Goal: Task Accomplishment & Management: Manage account settings

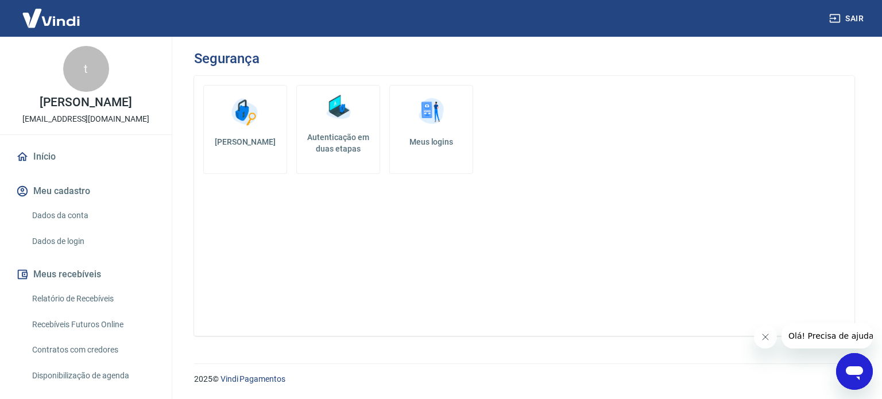
click at [338, 151] on h5 "Autenticação em duas etapas" at bounding box center [337, 142] width 73 height 23
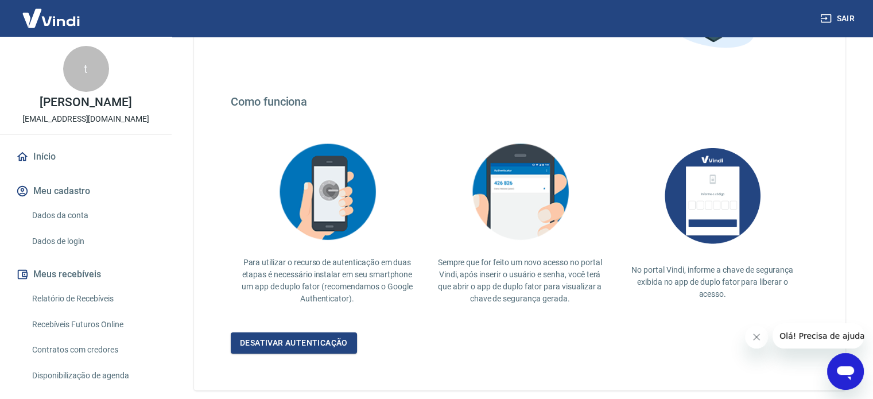
scroll to position [223, 0]
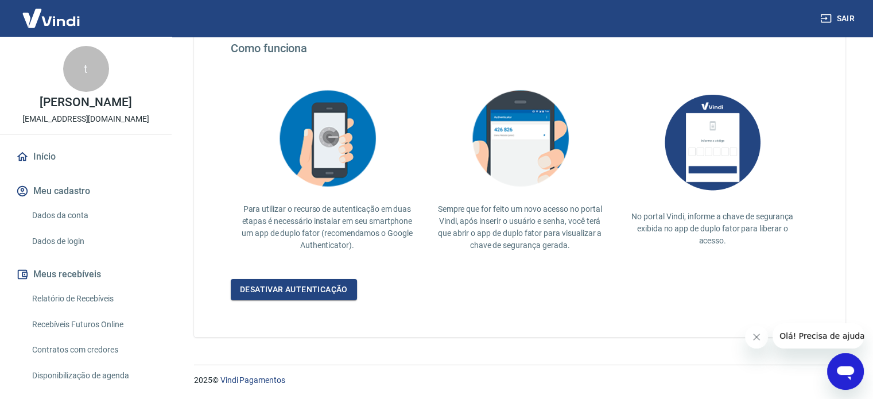
click at [758, 336] on icon "Fechar mensagem da empresa" at bounding box center [756, 336] width 9 height 9
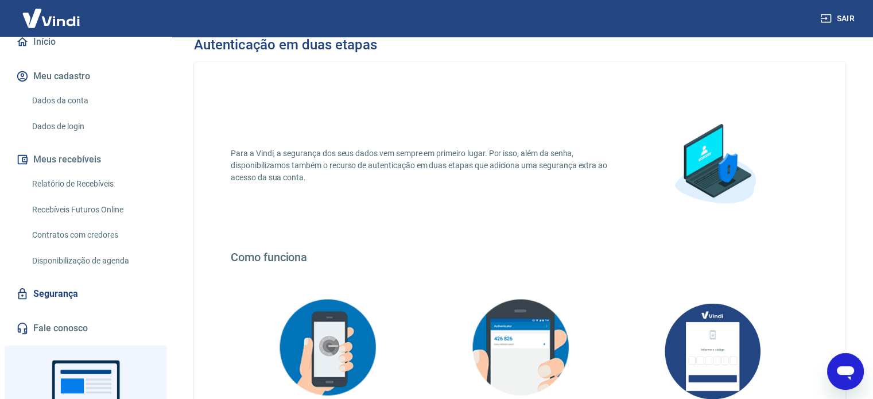
scroll to position [0, 0]
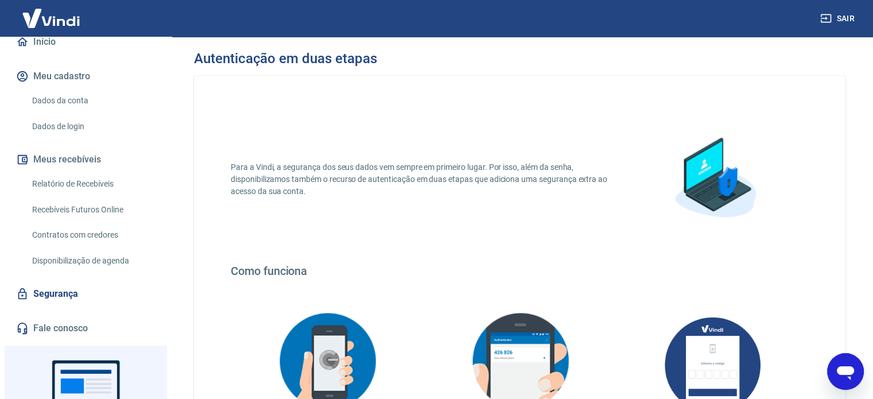
click at [60, 103] on link "Dados da conta" at bounding box center [93, 101] width 130 height 24
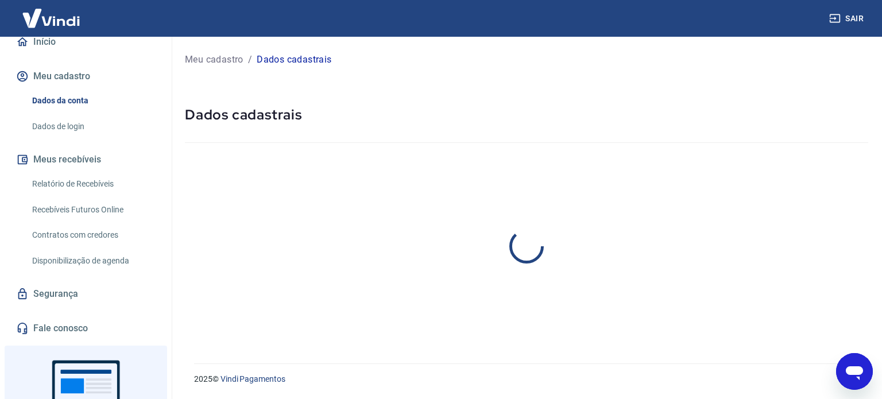
select select "SP"
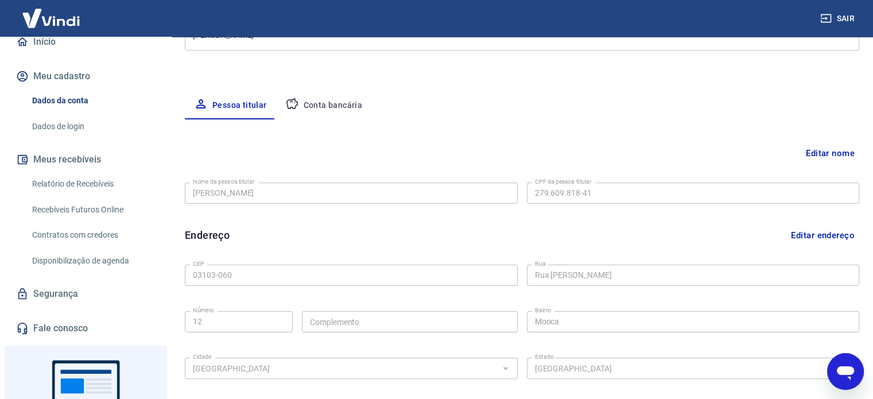
scroll to position [106, 0]
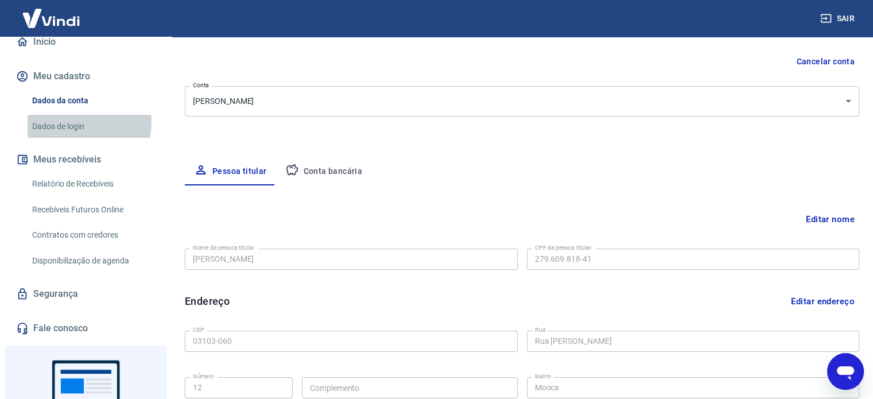
click at [60, 121] on link "Dados de login" at bounding box center [93, 127] width 130 height 24
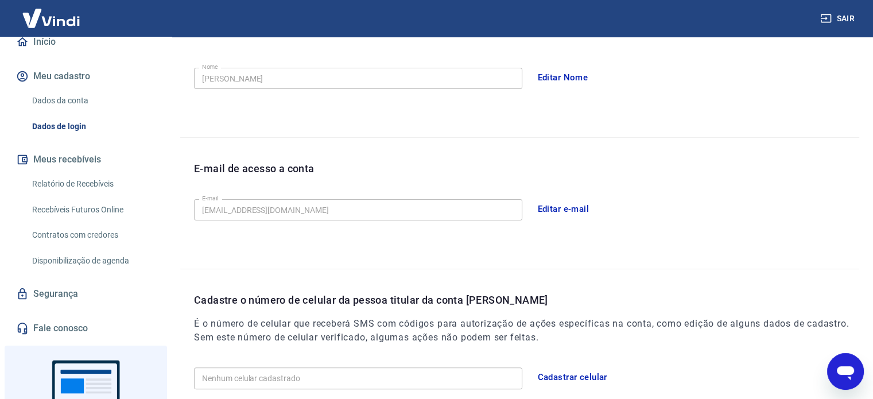
scroll to position [67, 0]
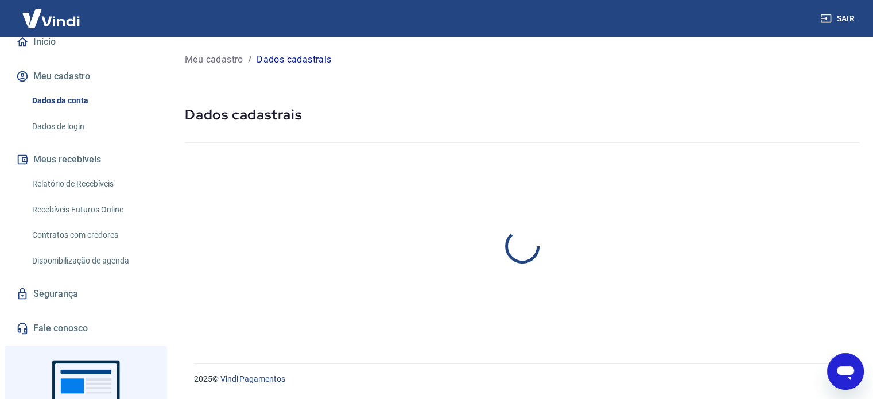
select select "SP"
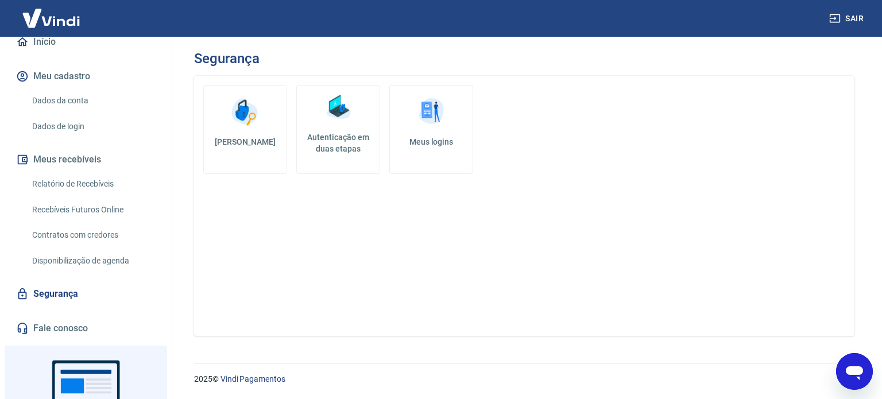
click at [421, 130] on link "Meus logins" at bounding box center [431, 129] width 84 height 89
click at [259, 134] on link "[PERSON_NAME]" at bounding box center [245, 129] width 84 height 89
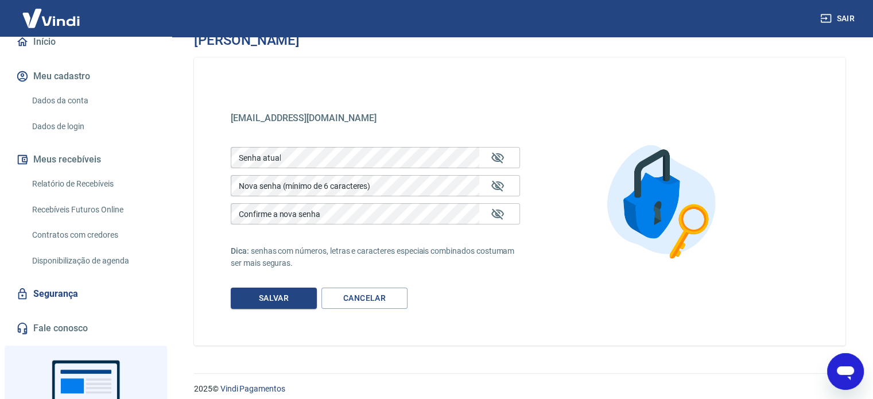
scroll to position [28, 0]
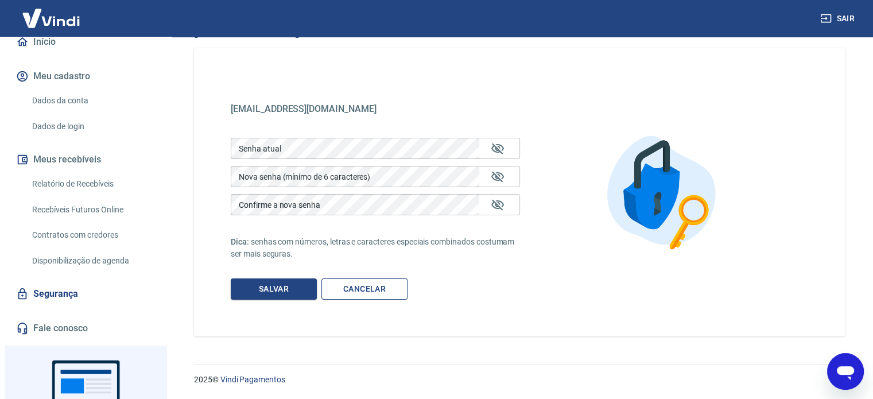
click at [360, 294] on link "Cancelar" at bounding box center [364, 288] width 86 height 21
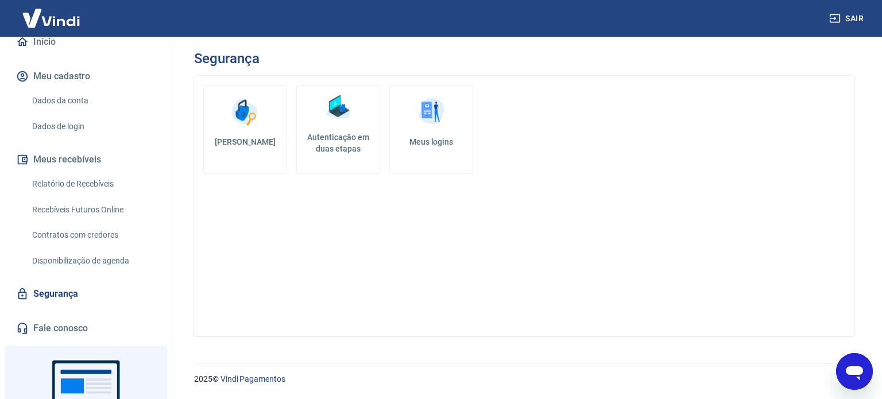
click at [336, 130] on link "Autenticação em duas etapas" at bounding box center [338, 129] width 84 height 89
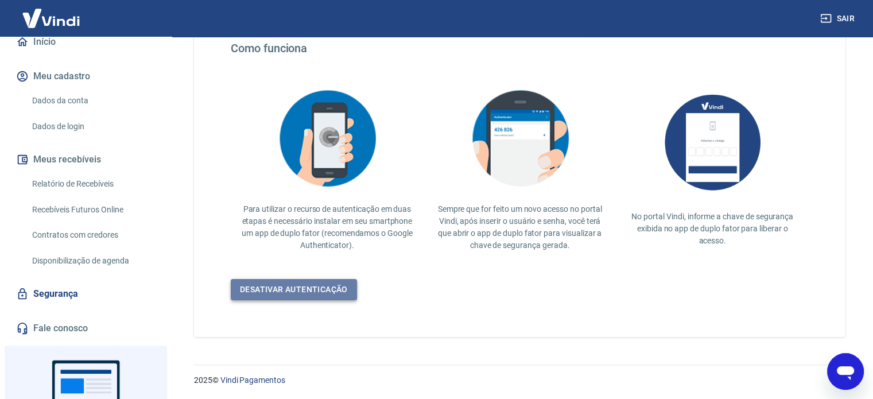
click at [316, 287] on link "Desativar autenticação" at bounding box center [294, 289] width 126 height 21
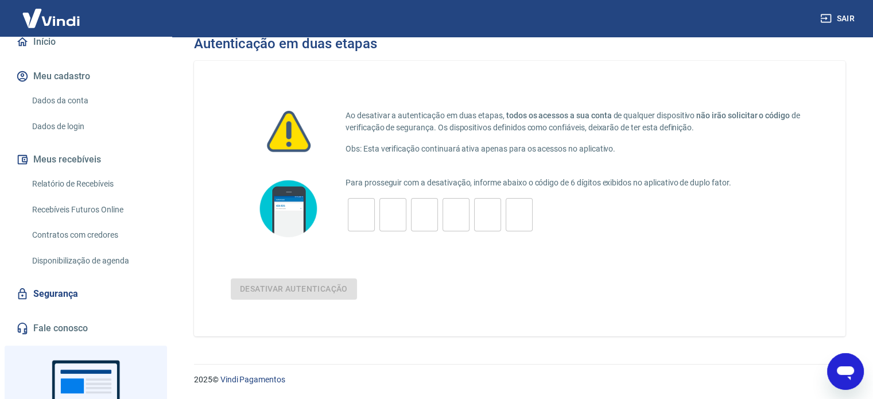
click at [43, 22] on img at bounding box center [51, 18] width 75 height 35
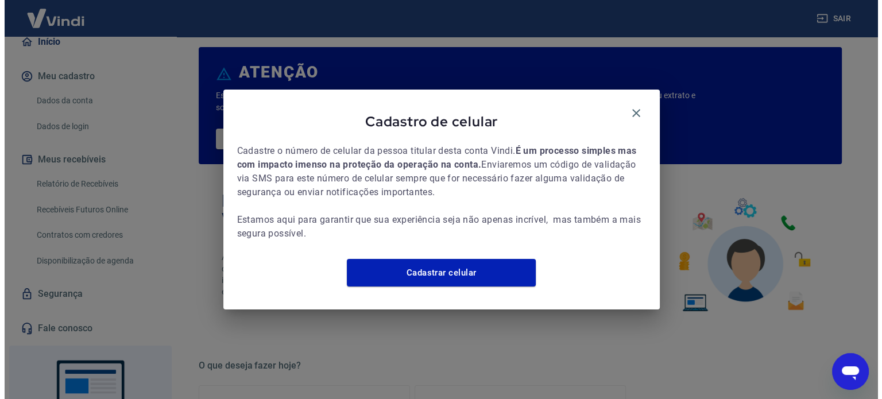
scroll to position [625, 0]
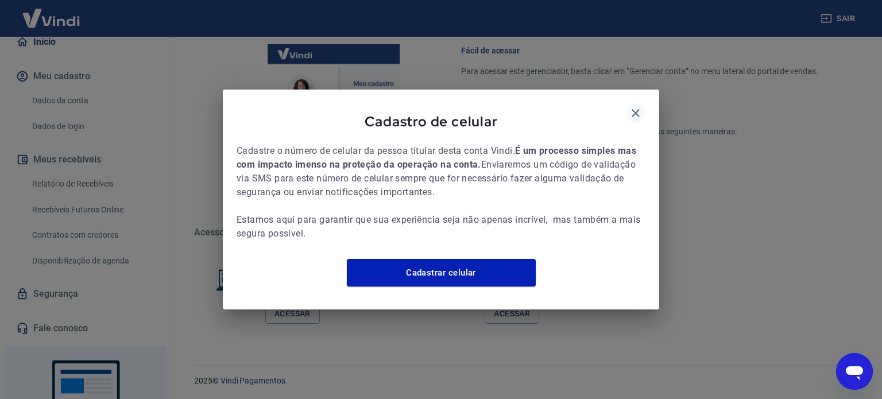
click at [634, 106] on icon "button" at bounding box center [635, 113] width 14 height 14
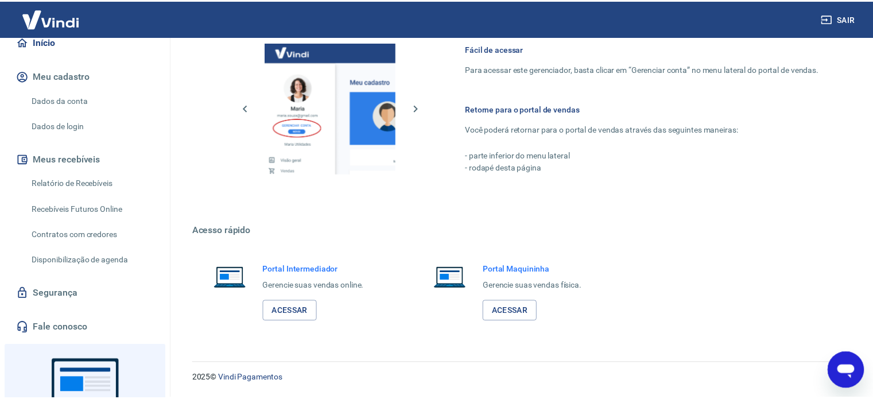
scroll to position [614, 0]
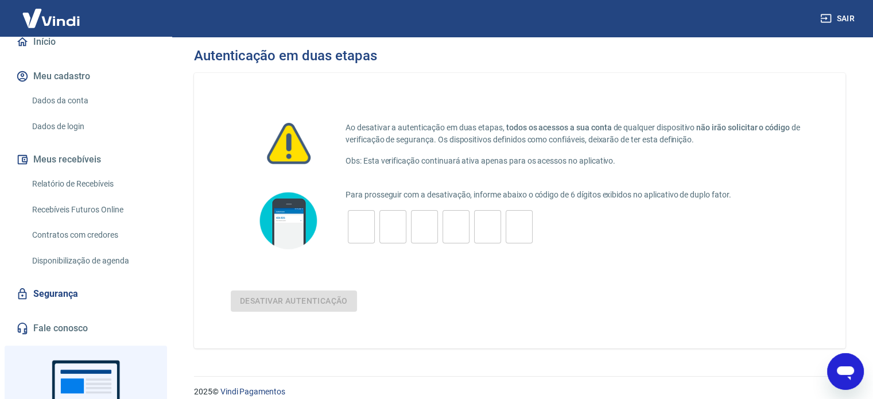
scroll to position [223, 0]
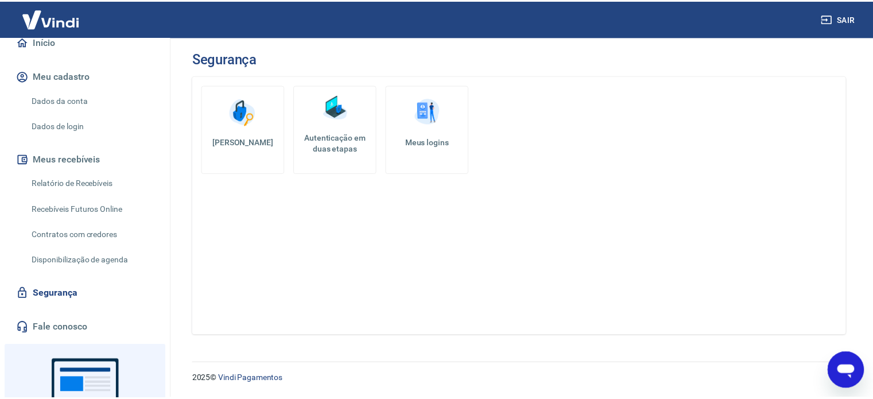
scroll to position [28, 0]
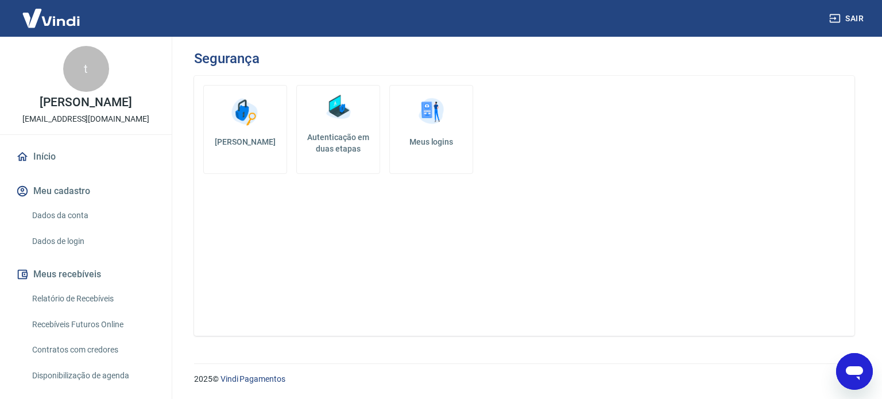
click at [340, 143] on h5 "Autenticação em duas etapas" at bounding box center [337, 142] width 73 height 23
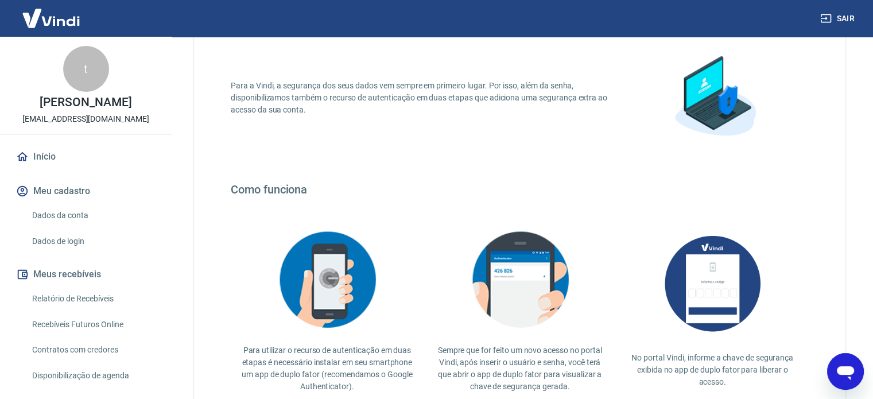
scroll to position [223, 0]
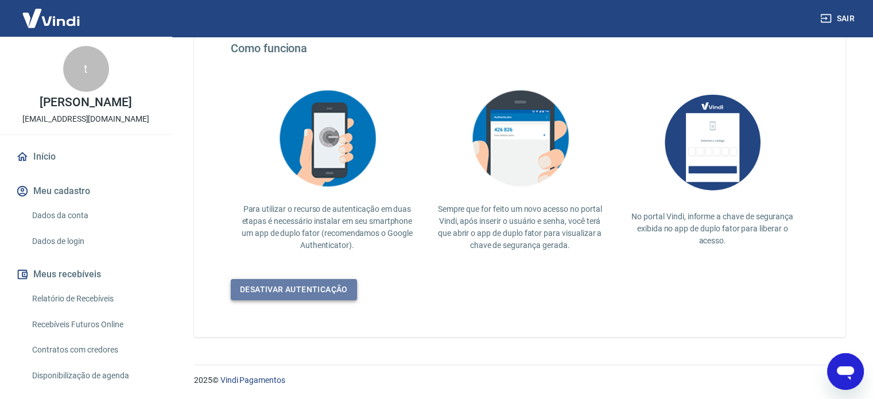
click at [306, 286] on link "Desativar autenticação" at bounding box center [294, 289] width 126 height 21
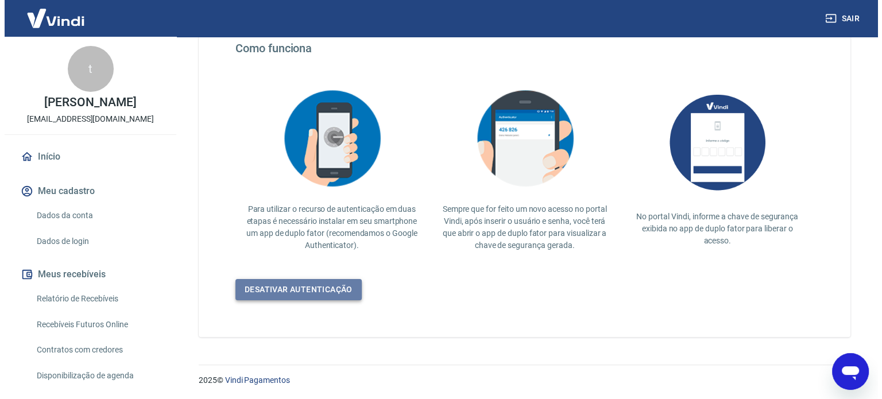
scroll to position [15, 0]
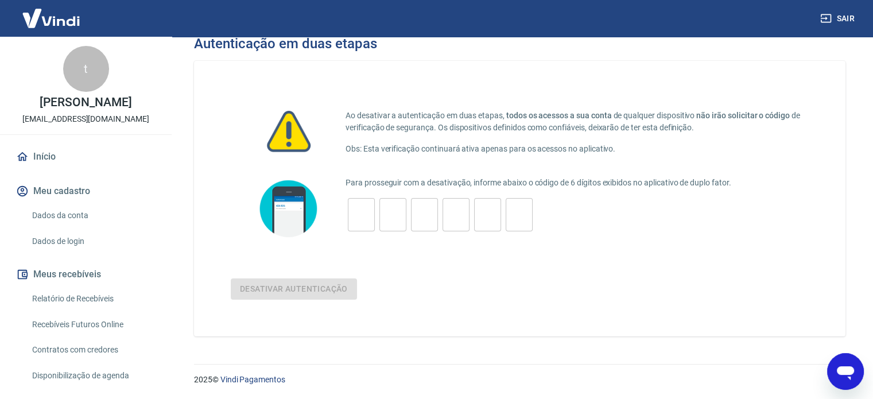
click at [358, 207] on input "tel" at bounding box center [361, 215] width 27 height 25
type input "4"
type input "3"
type input "7"
type input "5"
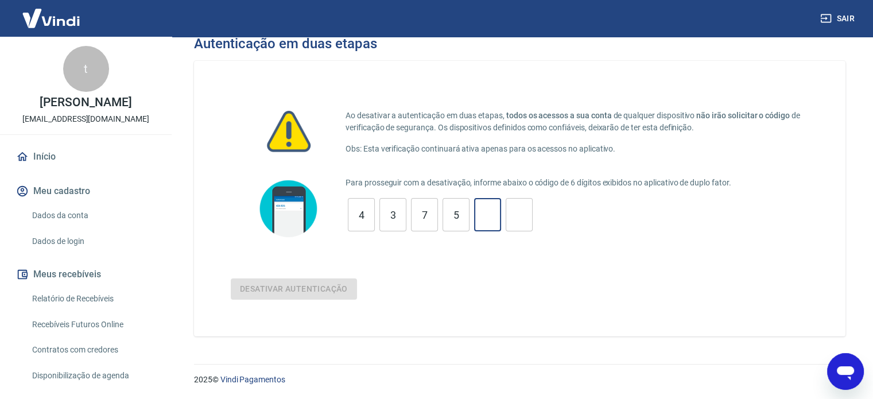
type input "2"
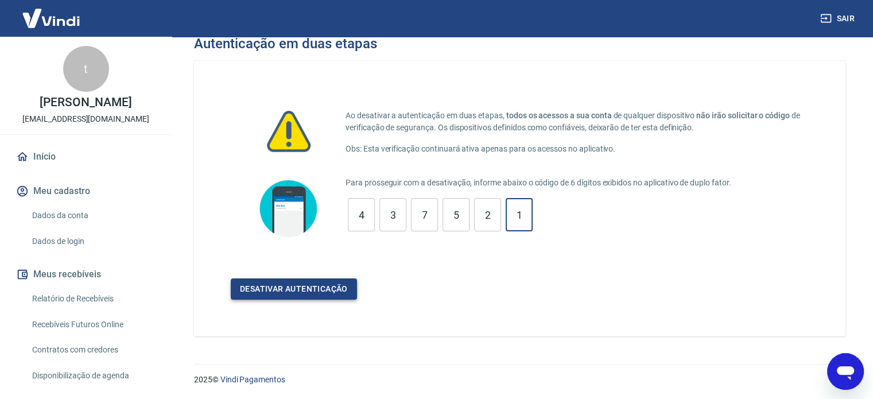
type input "1"
click at [273, 296] on button "Desativar autenticação" at bounding box center [294, 288] width 126 height 21
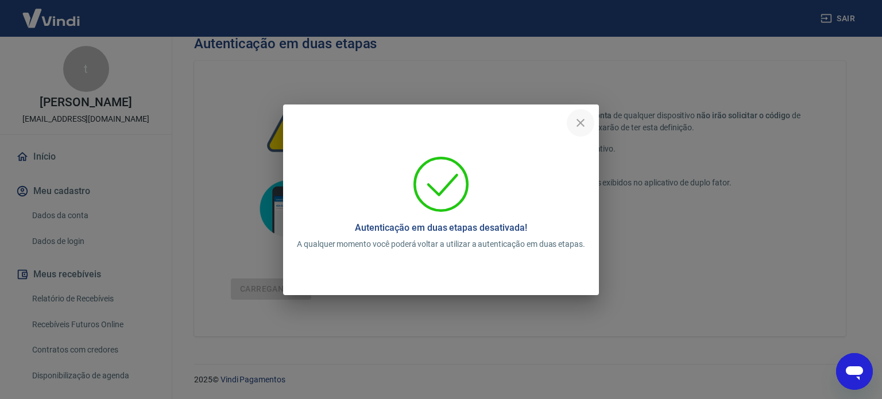
click at [578, 122] on icon "close" at bounding box center [580, 123] width 14 height 14
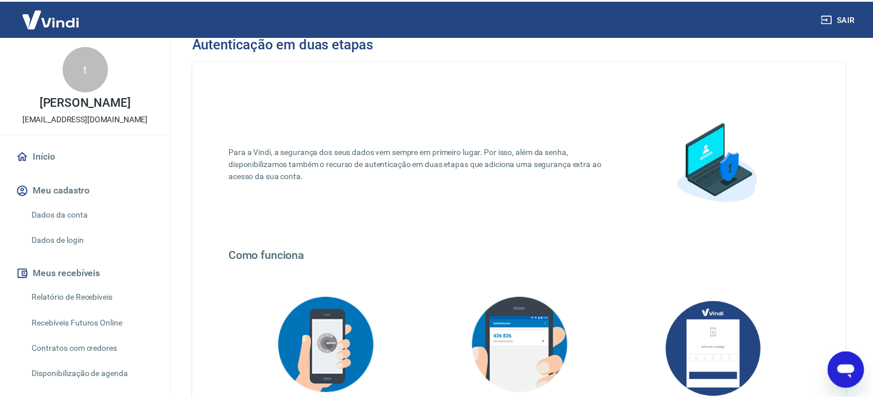
scroll to position [223, 0]
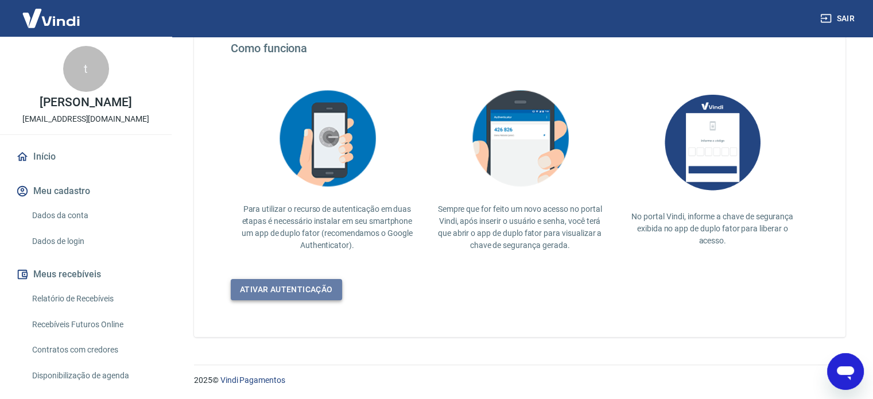
click at [298, 293] on link "Ativar autenticação" at bounding box center [286, 289] width 111 height 21
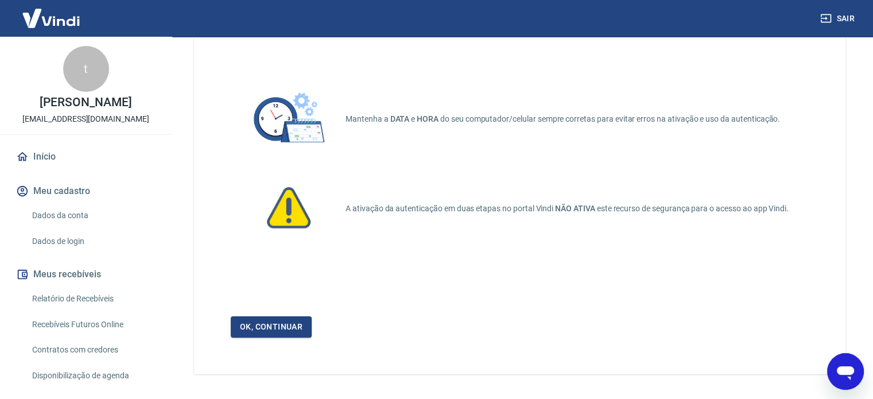
scroll to position [77, 0]
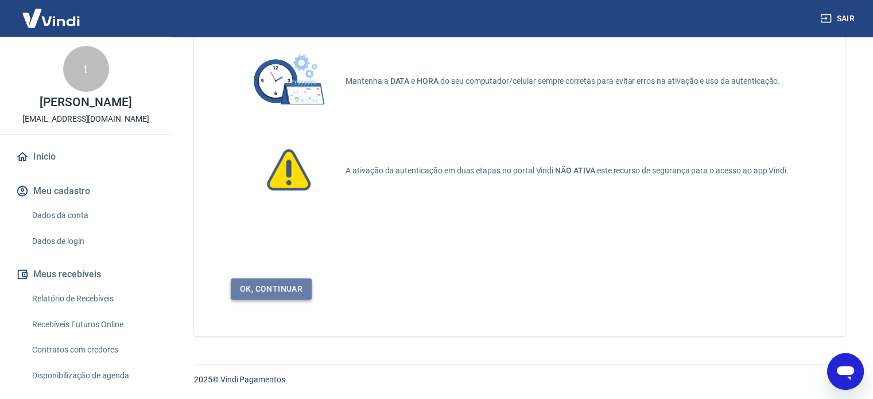
click at [273, 290] on link "Ok, continuar" at bounding box center [271, 288] width 81 height 21
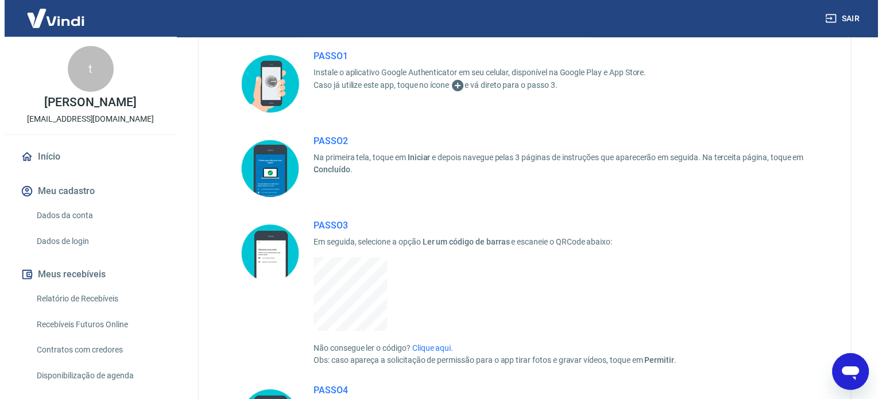
scroll to position [287, 0]
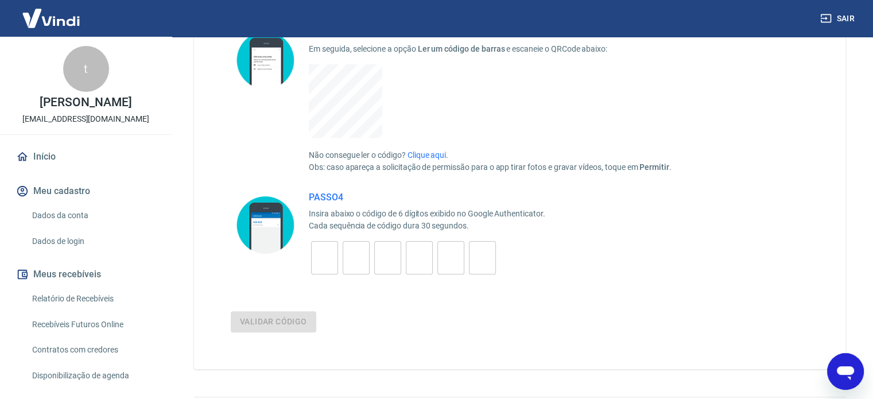
click at [321, 260] on input "tel" at bounding box center [324, 258] width 27 height 25
type input "0"
type input "6"
type input "0"
type input "7"
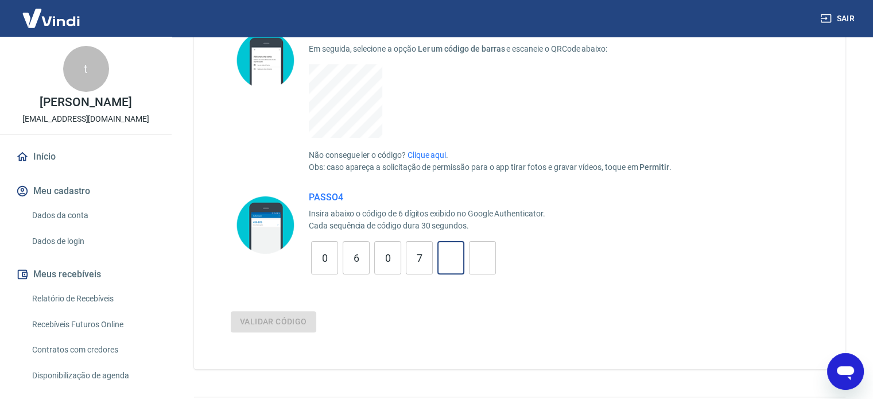
type input "7"
type input "3"
click at [259, 325] on button "Validar código" at bounding box center [274, 321] width 86 height 21
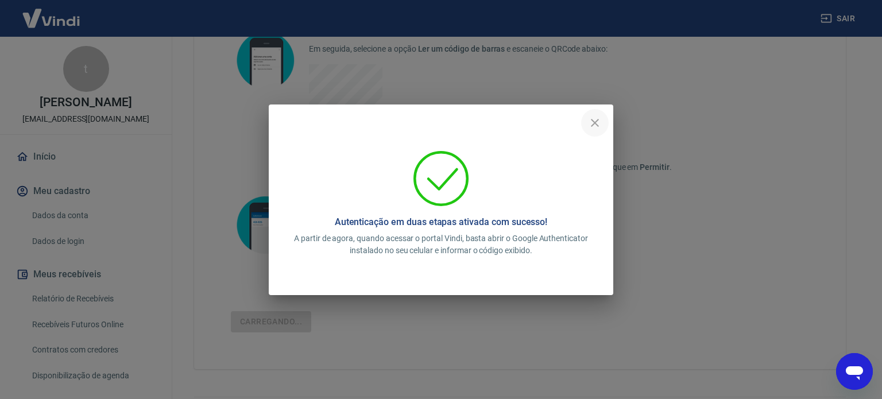
click at [595, 119] on icon "close" at bounding box center [595, 123] width 14 height 14
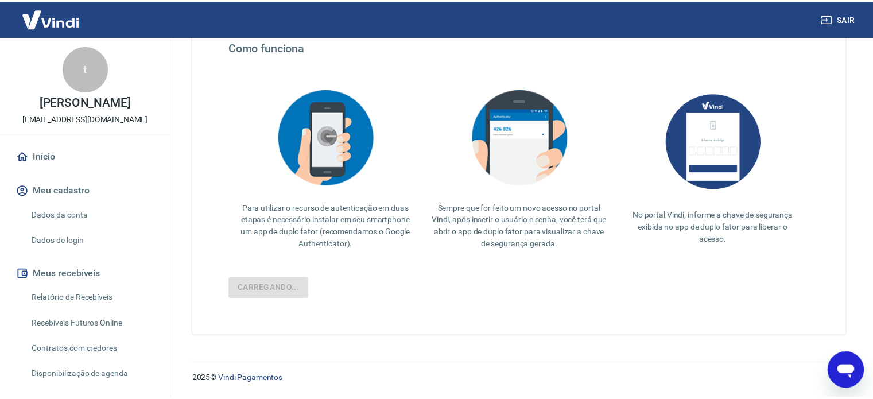
scroll to position [190, 0]
